Goal: Book appointment/travel/reservation

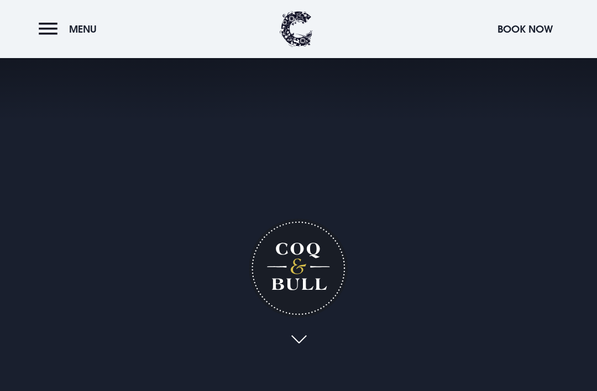
click at [516, 31] on button "Book Now" at bounding box center [525, 29] width 66 height 24
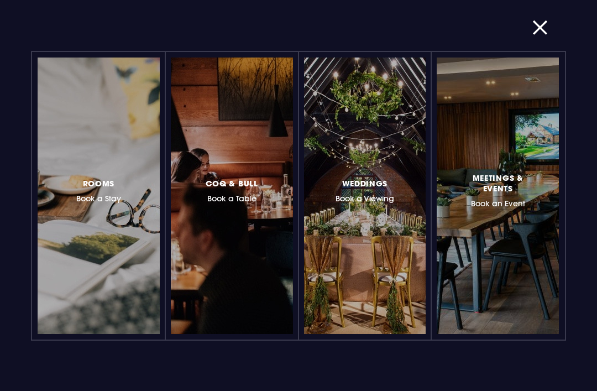
click at [280, 196] on div at bounding box center [280, 196] width 0 height 0
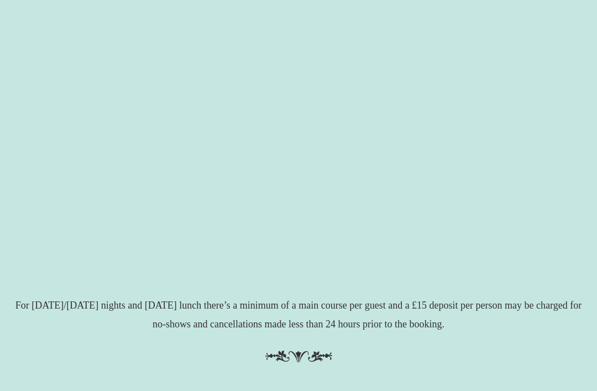
scroll to position [219, 0]
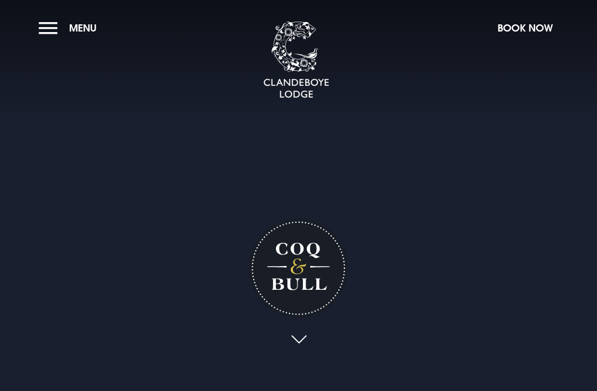
click at [82, 33] on span "Menu" at bounding box center [83, 28] width 28 height 13
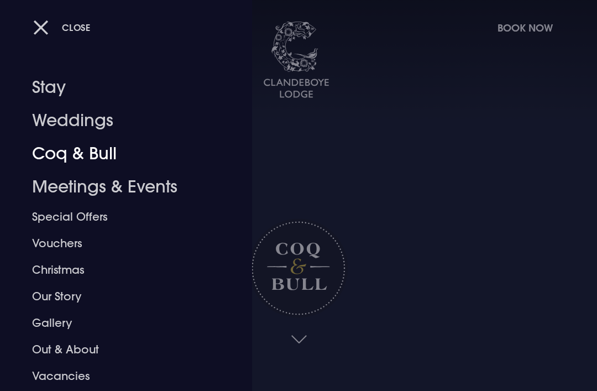
click at [91, 151] on link "Coq & Bull" at bounding box center [118, 153] width 173 height 33
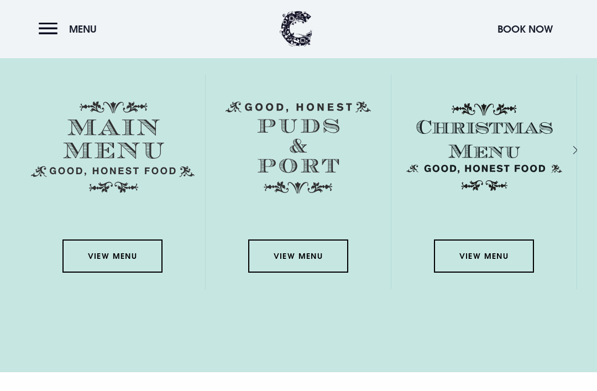
scroll to position [1782, 0]
click at [116, 272] on link "View Menu" at bounding box center [111, 255] width 99 height 33
